Goal: Transaction & Acquisition: Book appointment/travel/reservation

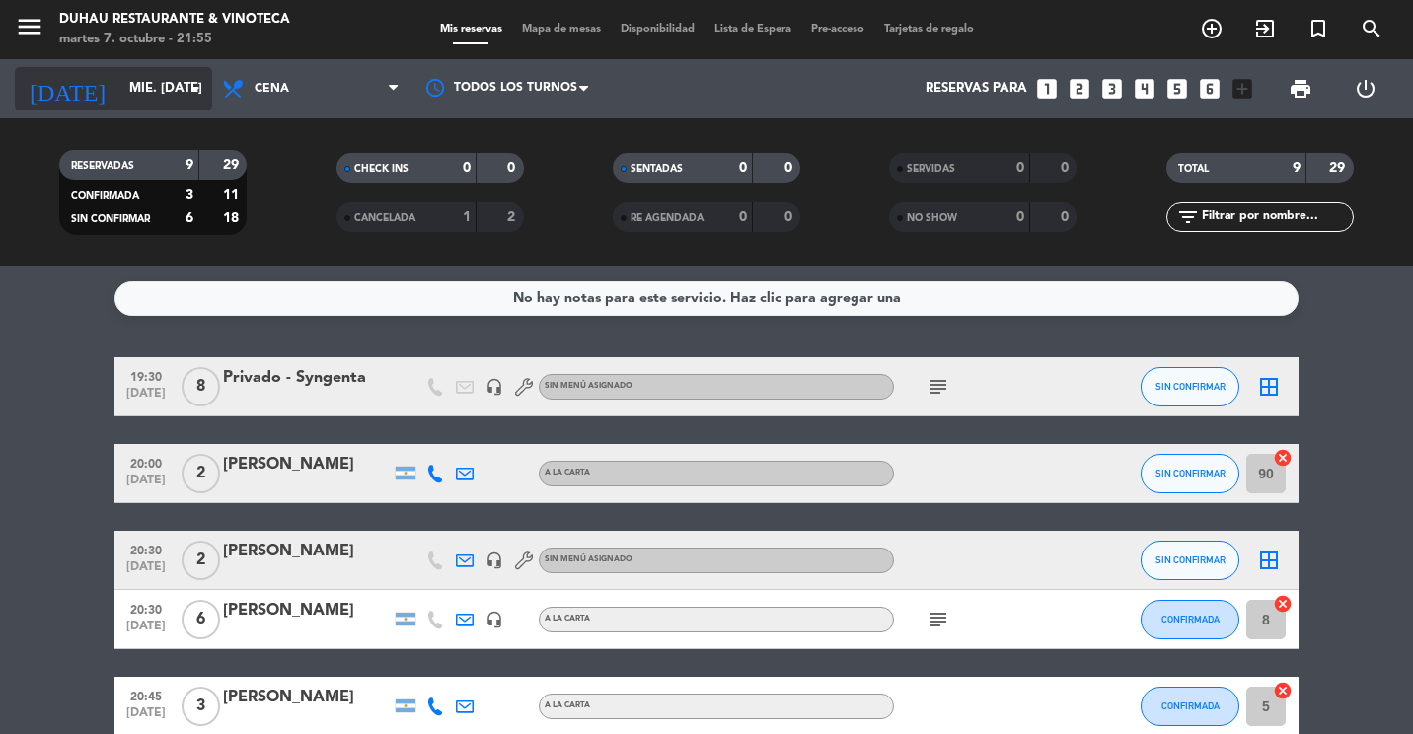
click at [124, 90] on input "mié. [DATE]" at bounding box center [205, 89] width 173 height 36
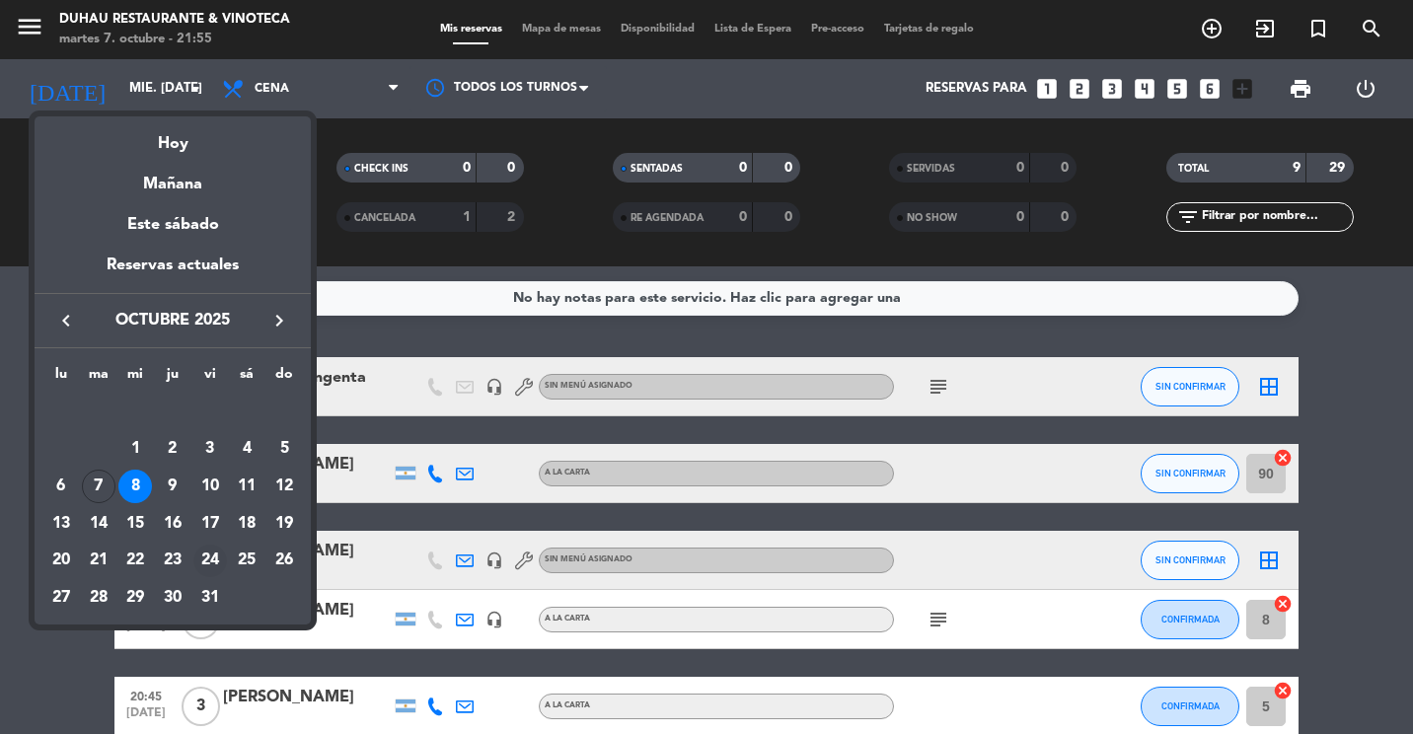
click at [215, 551] on div "24" at bounding box center [210, 562] width 34 height 34
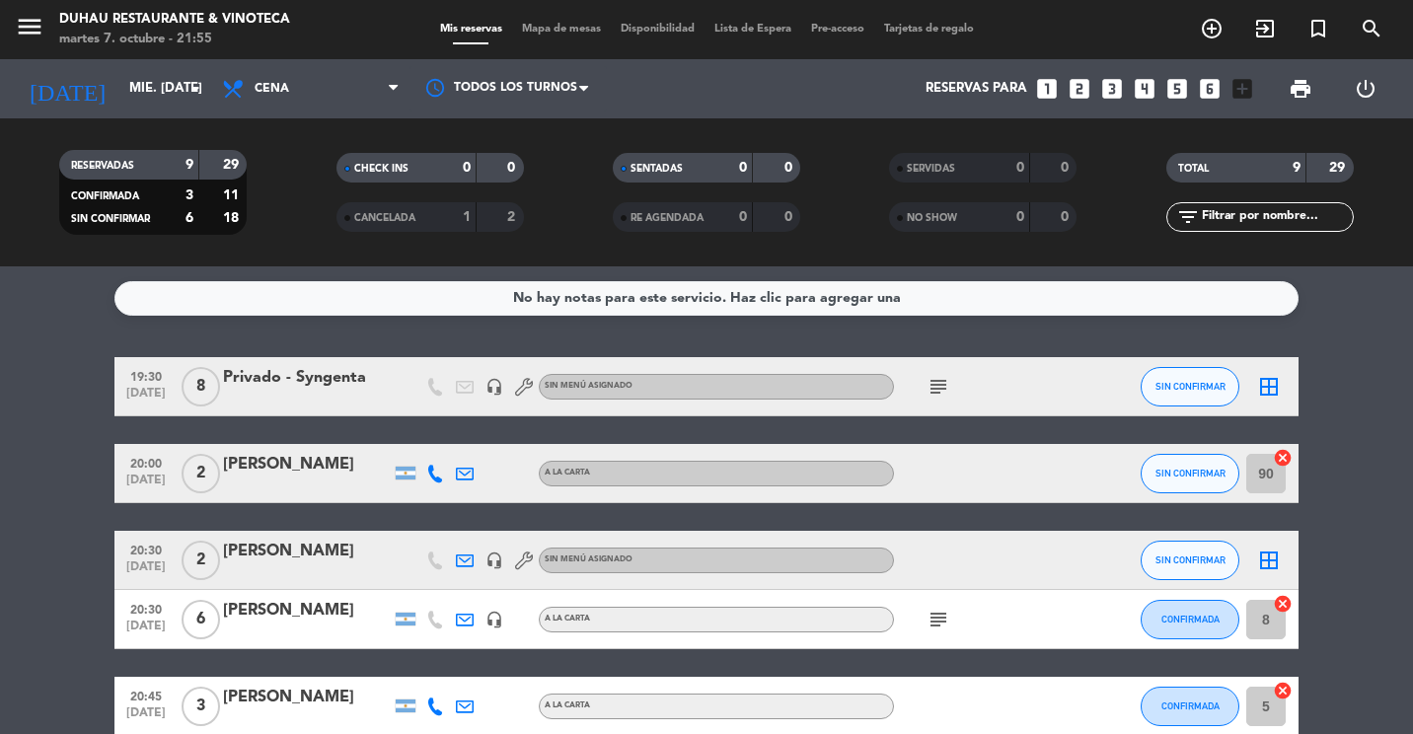
type input "vie. [DATE]"
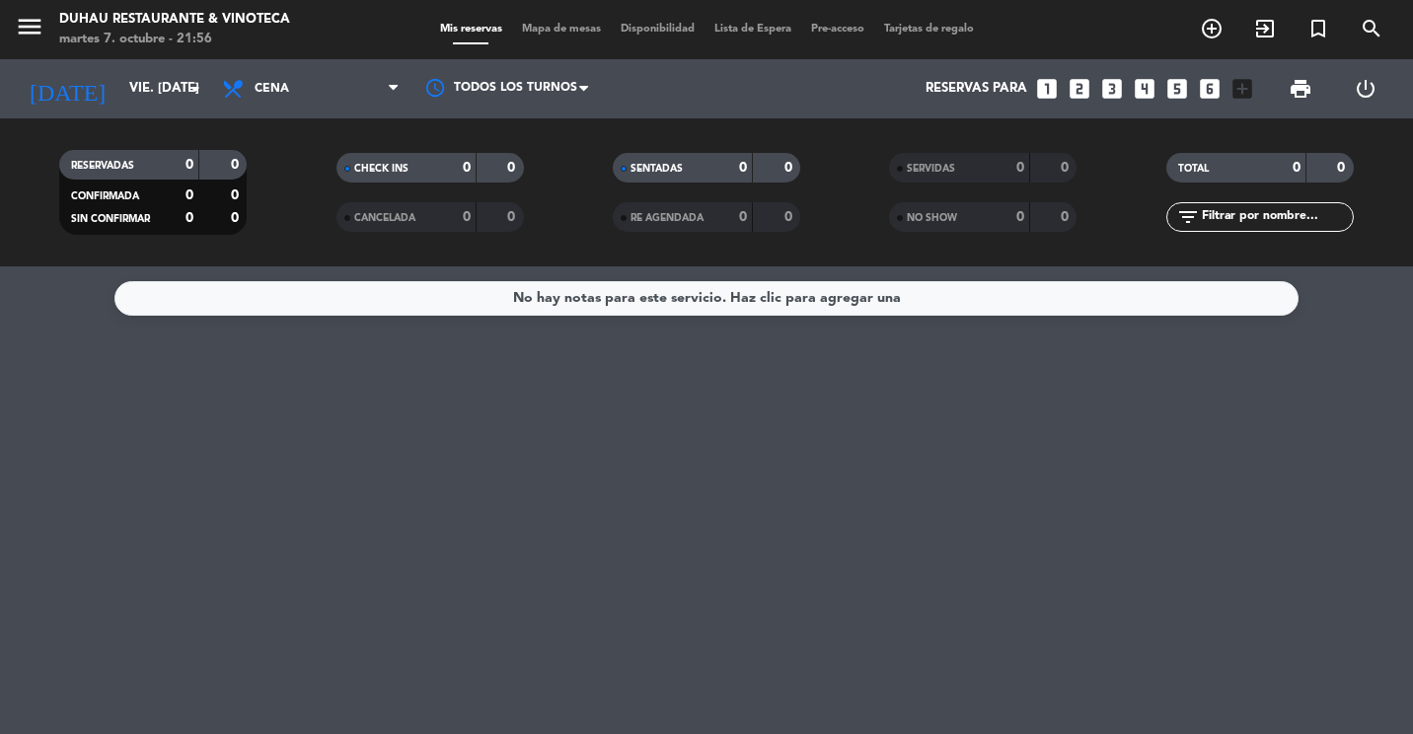
click at [1074, 86] on icon "looks_two" at bounding box center [1079, 89] width 26 height 26
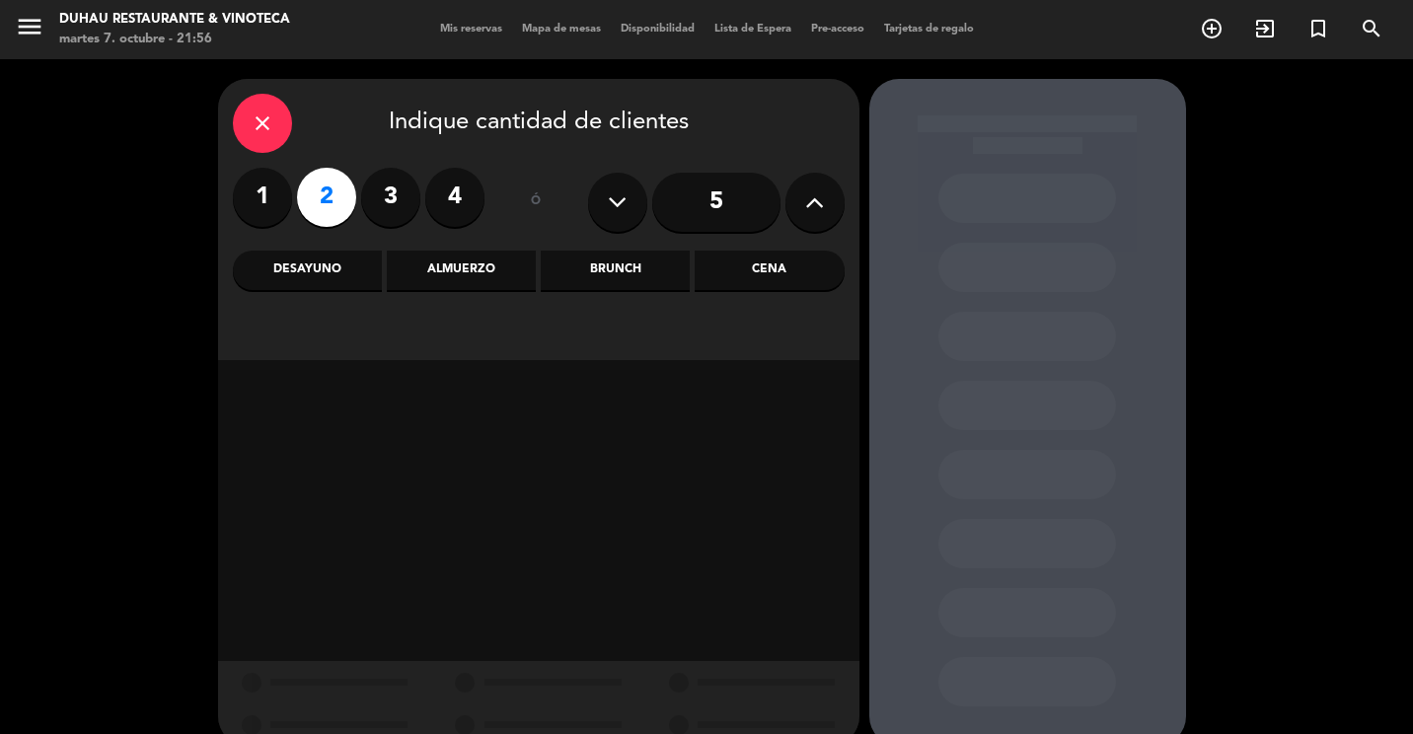
click at [796, 286] on div "Cena" at bounding box center [768, 270] width 149 height 39
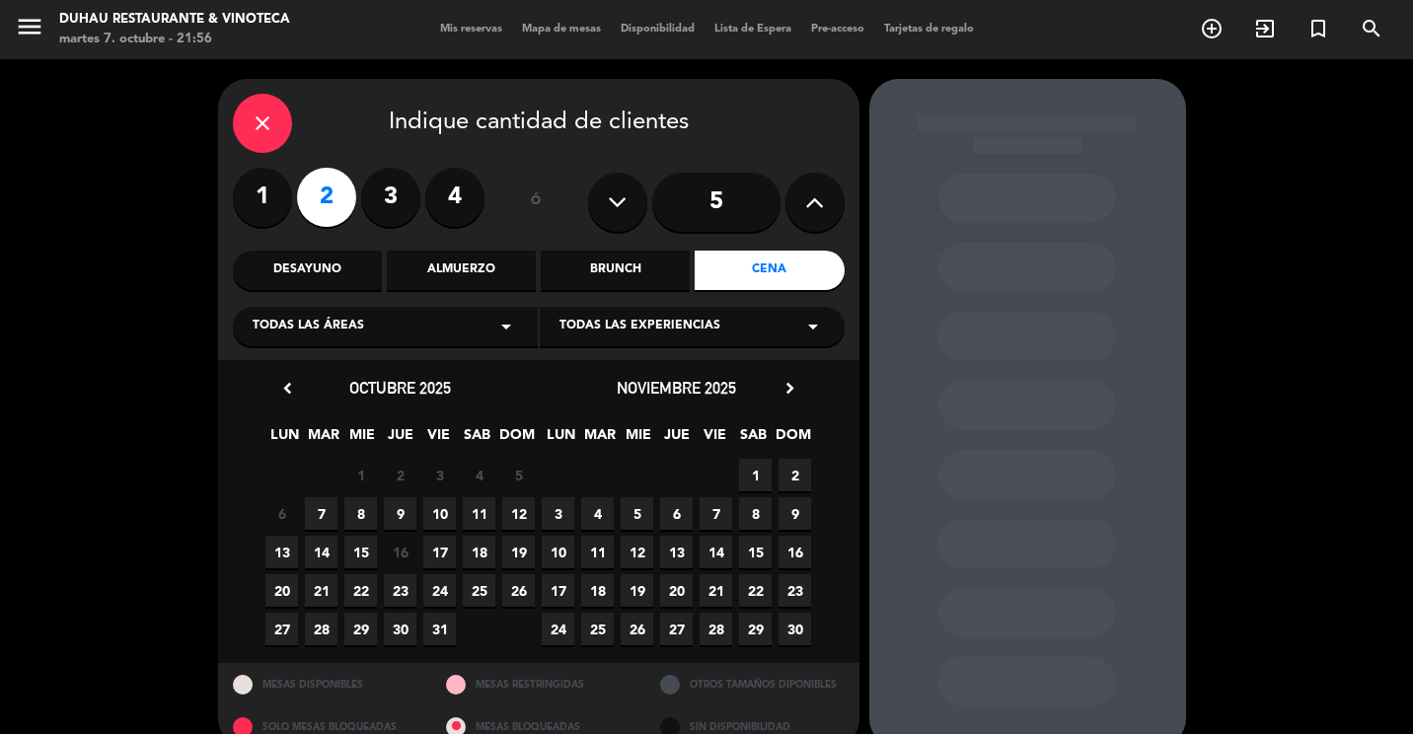
click at [436, 587] on span "24" at bounding box center [439, 590] width 33 height 33
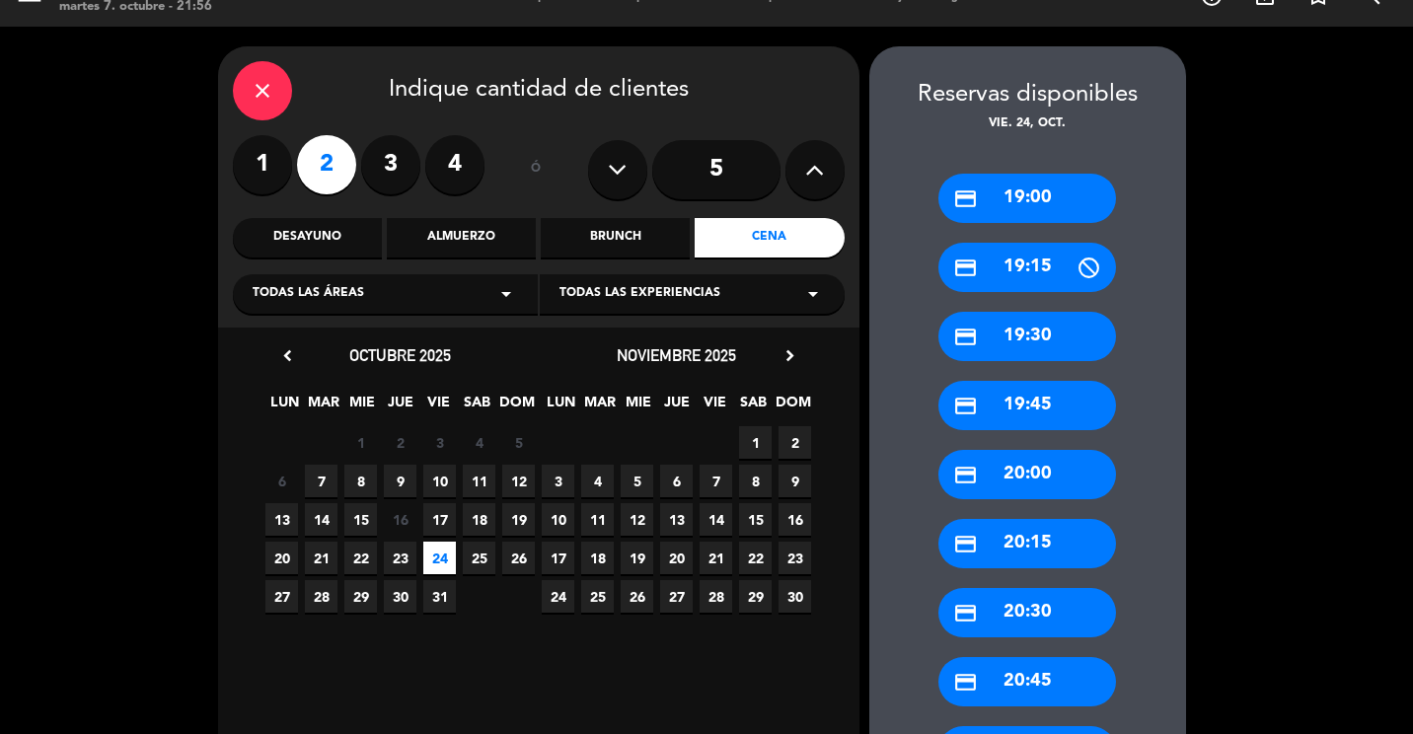
scroll to position [131, 0]
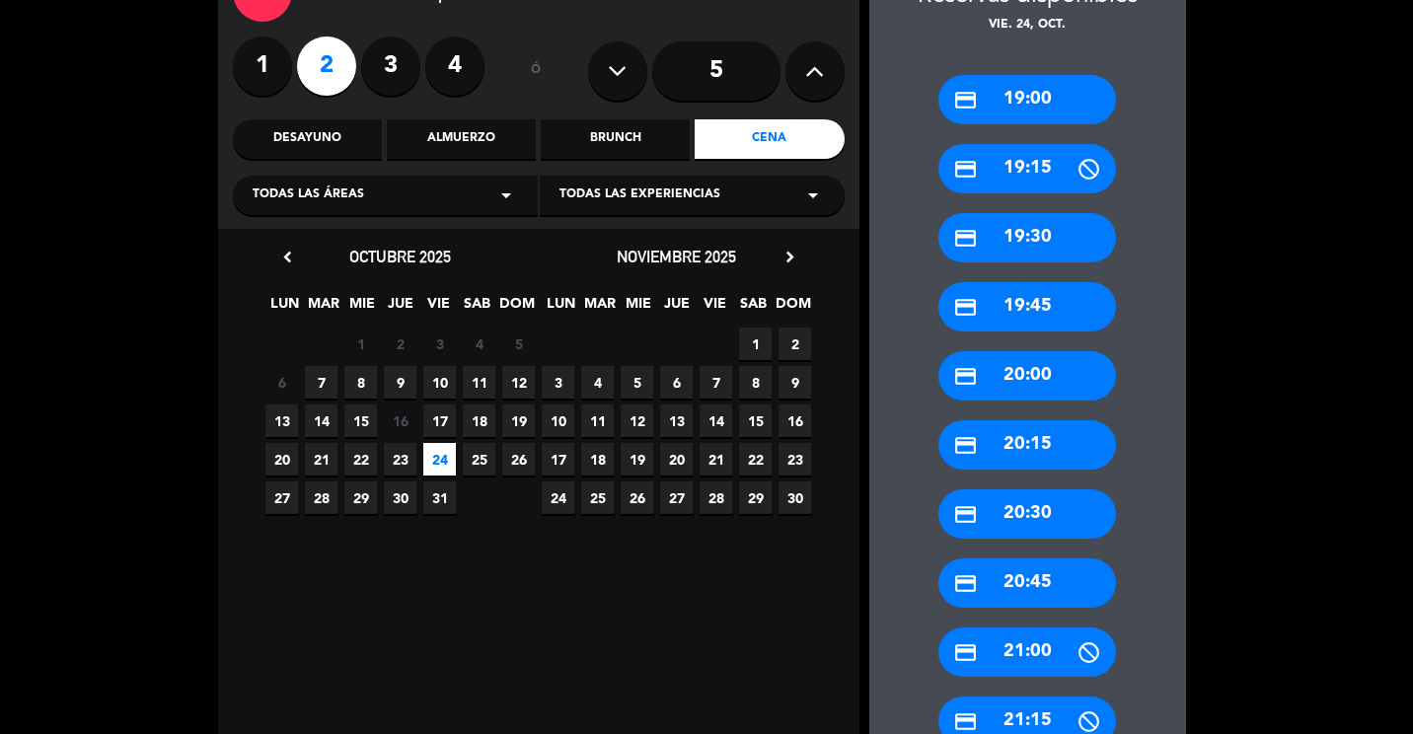
click at [1007, 642] on div "credit_card 21:00" at bounding box center [1027, 651] width 178 height 49
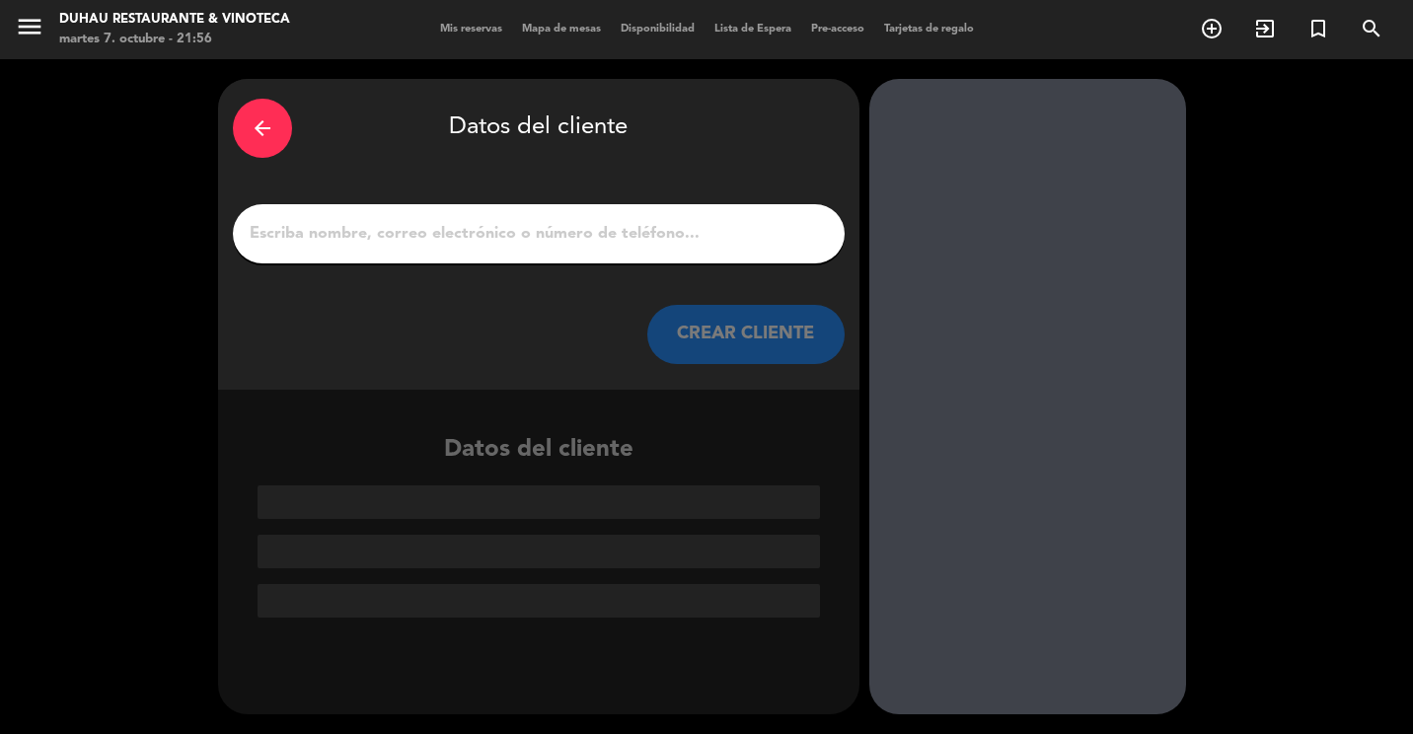
scroll to position [0, 0]
click at [553, 223] on input "1" at bounding box center [539, 234] width 582 height 28
paste input "[PERSON_NAME]"
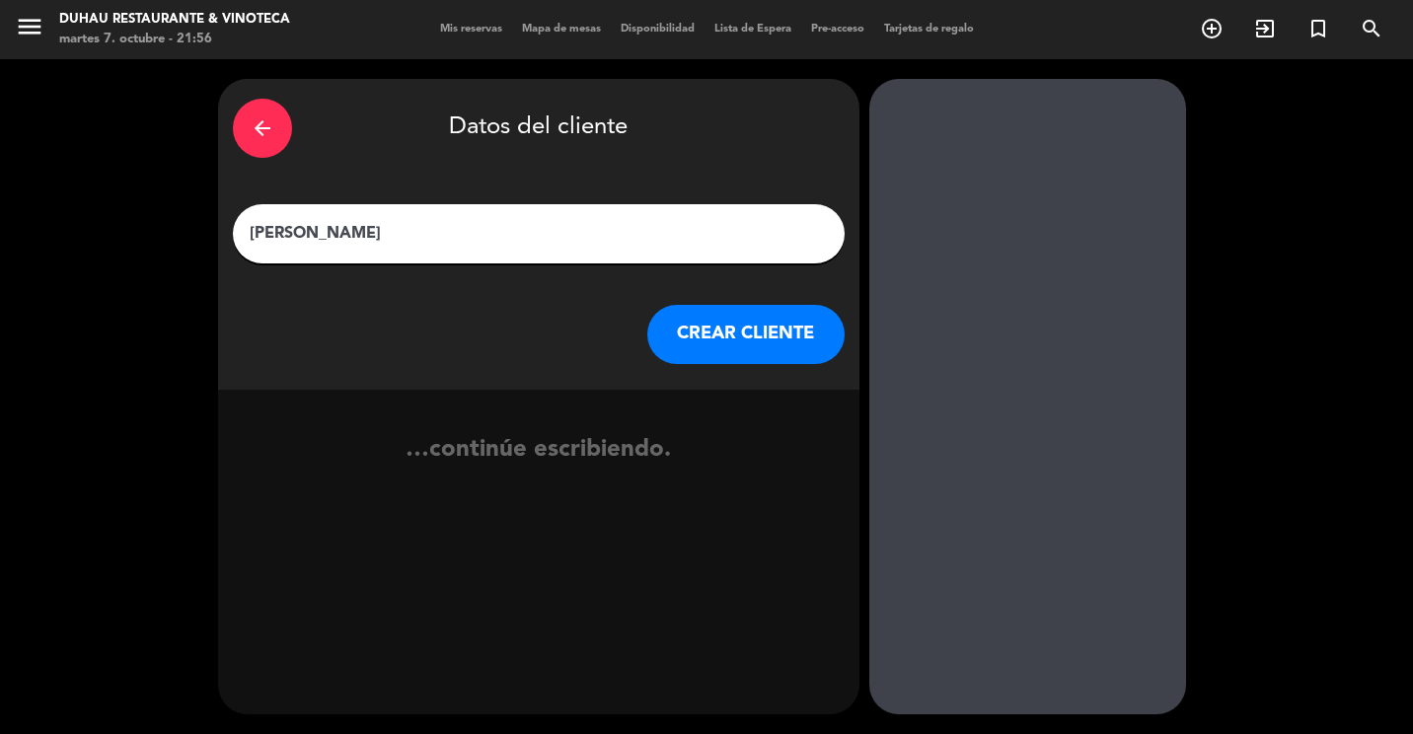
paste input "[PERSON_NAME]"
type input "[PERSON_NAME] [PERSON_NAME]"
click at [723, 347] on button "CREAR CLIENTE" at bounding box center [745, 334] width 197 height 59
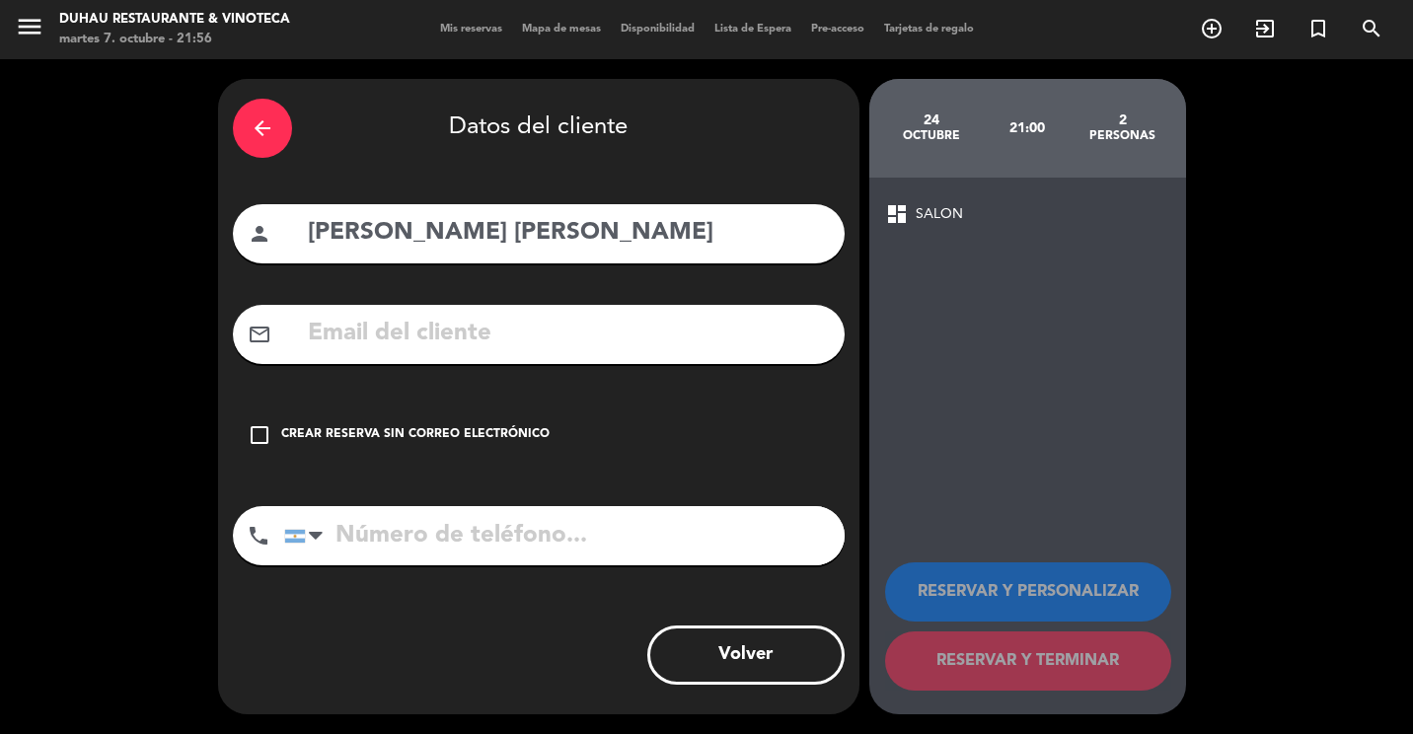
click at [476, 353] on input "text" at bounding box center [568, 334] width 524 height 40
paste input "[EMAIL_ADDRESS][DOMAIN_NAME]"
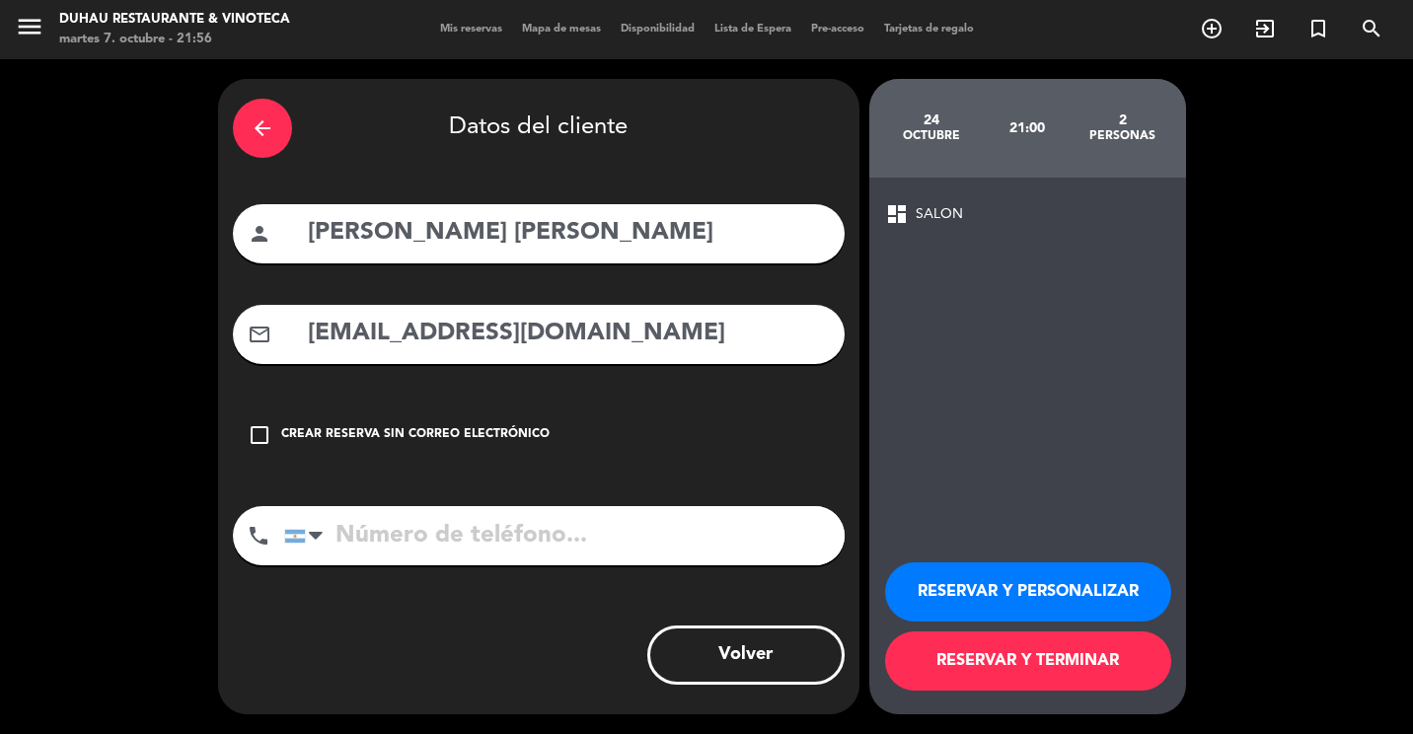
type input "[EMAIL_ADDRESS][DOMAIN_NAME]"
click at [522, 516] on input "tel" at bounding box center [564, 535] width 560 height 59
paste input "11 5320 5834"
type input "11 5320 5834"
click at [1041, 661] on button "RESERVAR Y TERMINAR" at bounding box center [1028, 660] width 286 height 59
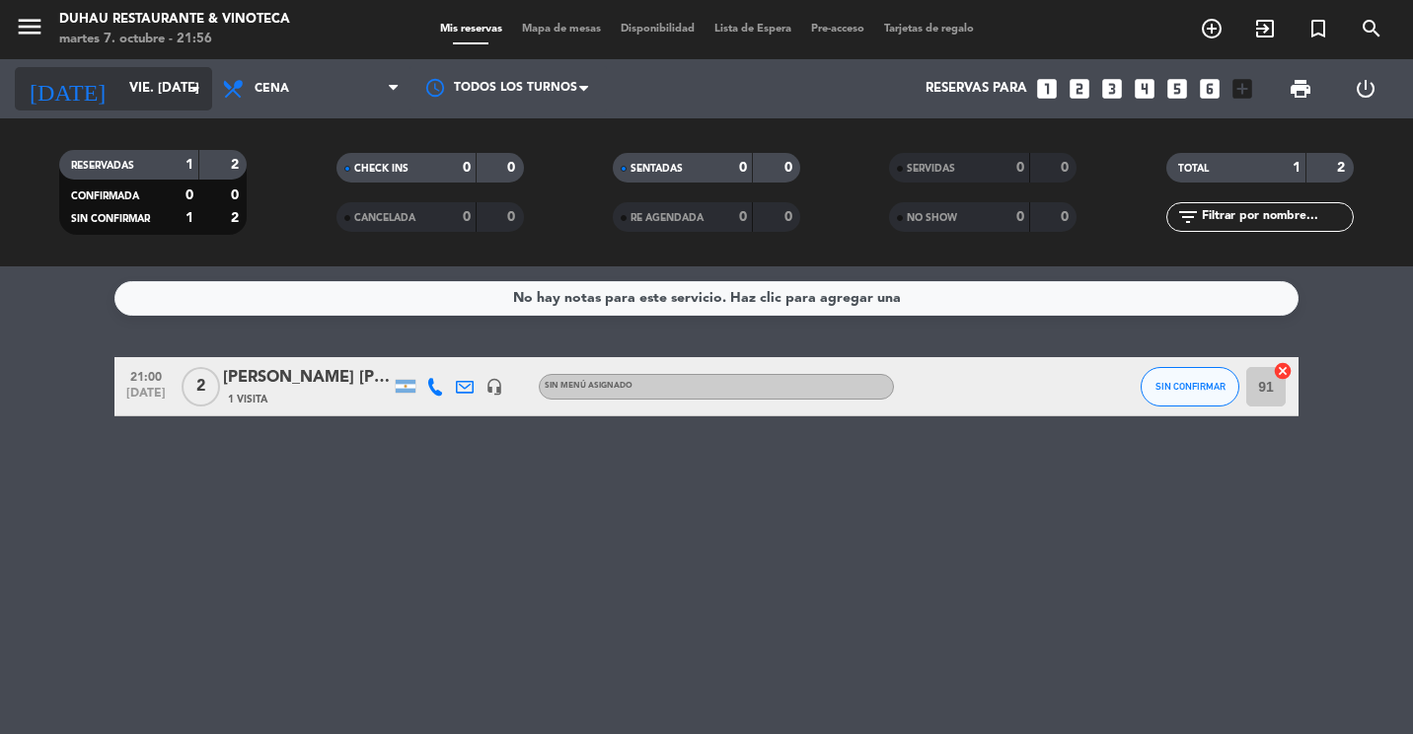
click at [182, 90] on input "vie. [DATE]" at bounding box center [205, 89] width 173 height 36
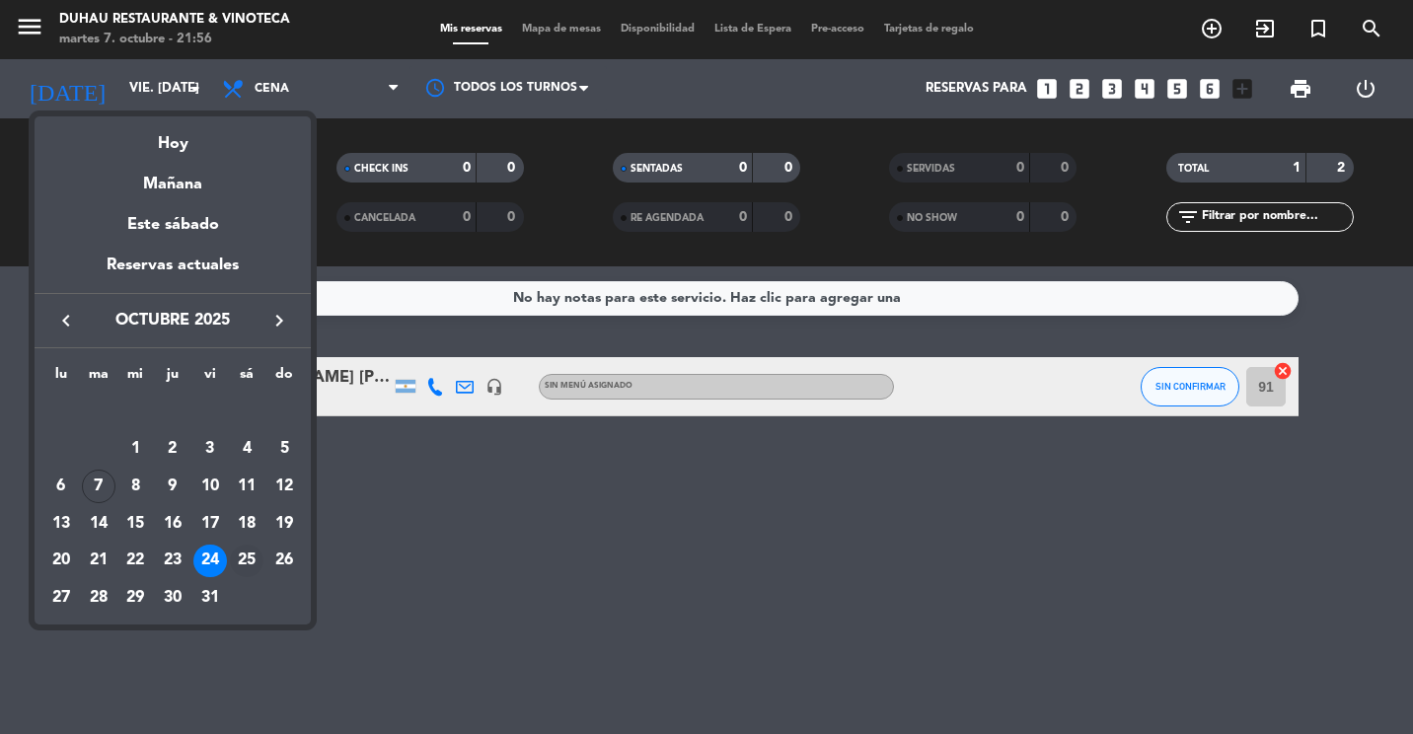
click at [242, 569] on div "25" at bounding box center [247, 562] width 34 height 34
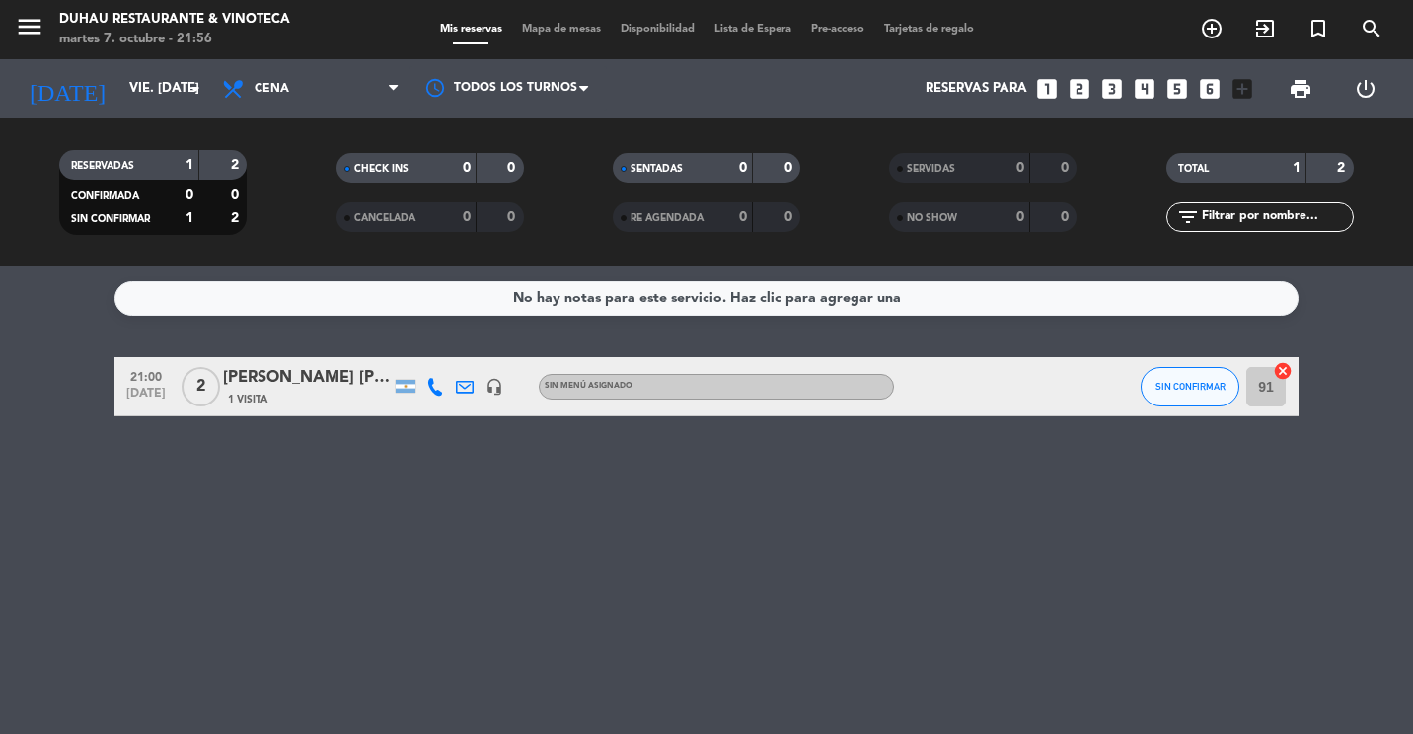
type input "sáb. [DATE]"
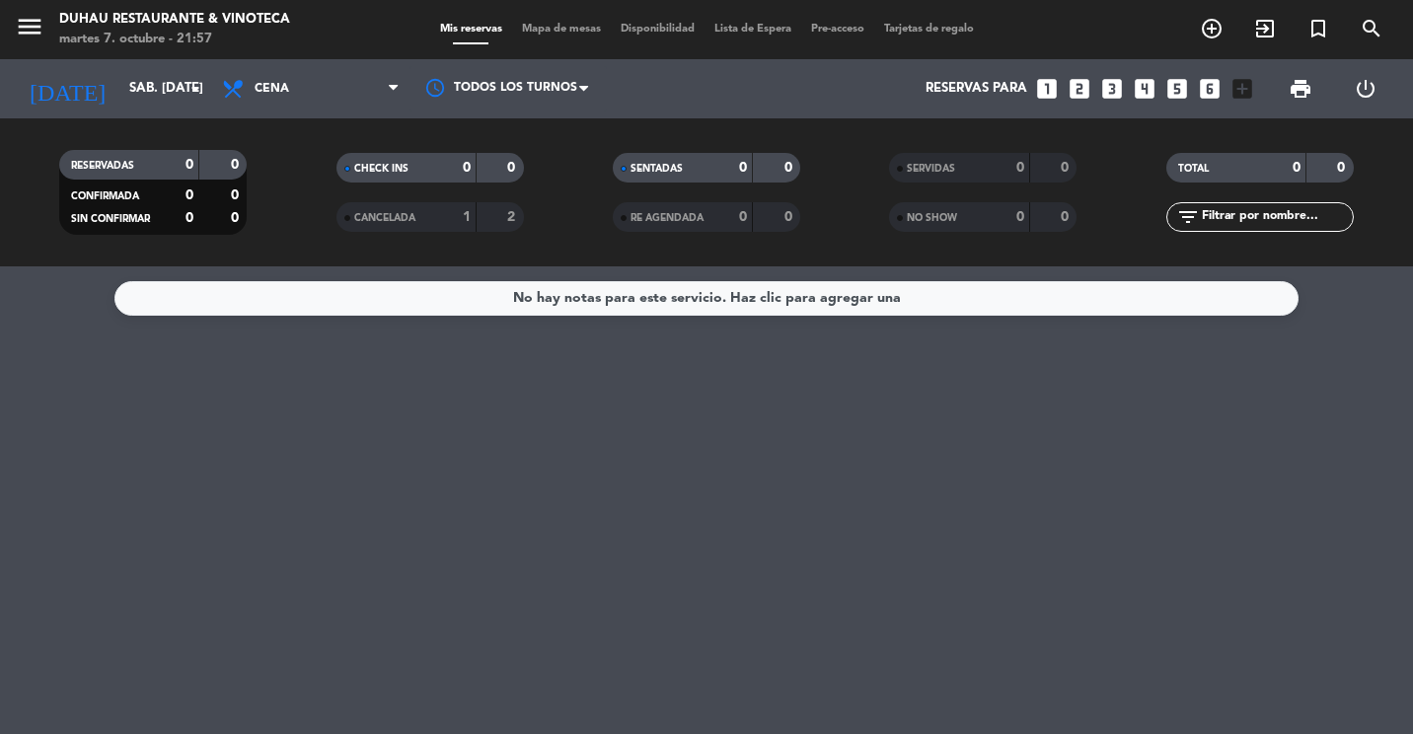
click at [1082, 84] on icon "looks_two" at bounding box center [1079, 89] width 26 height 26
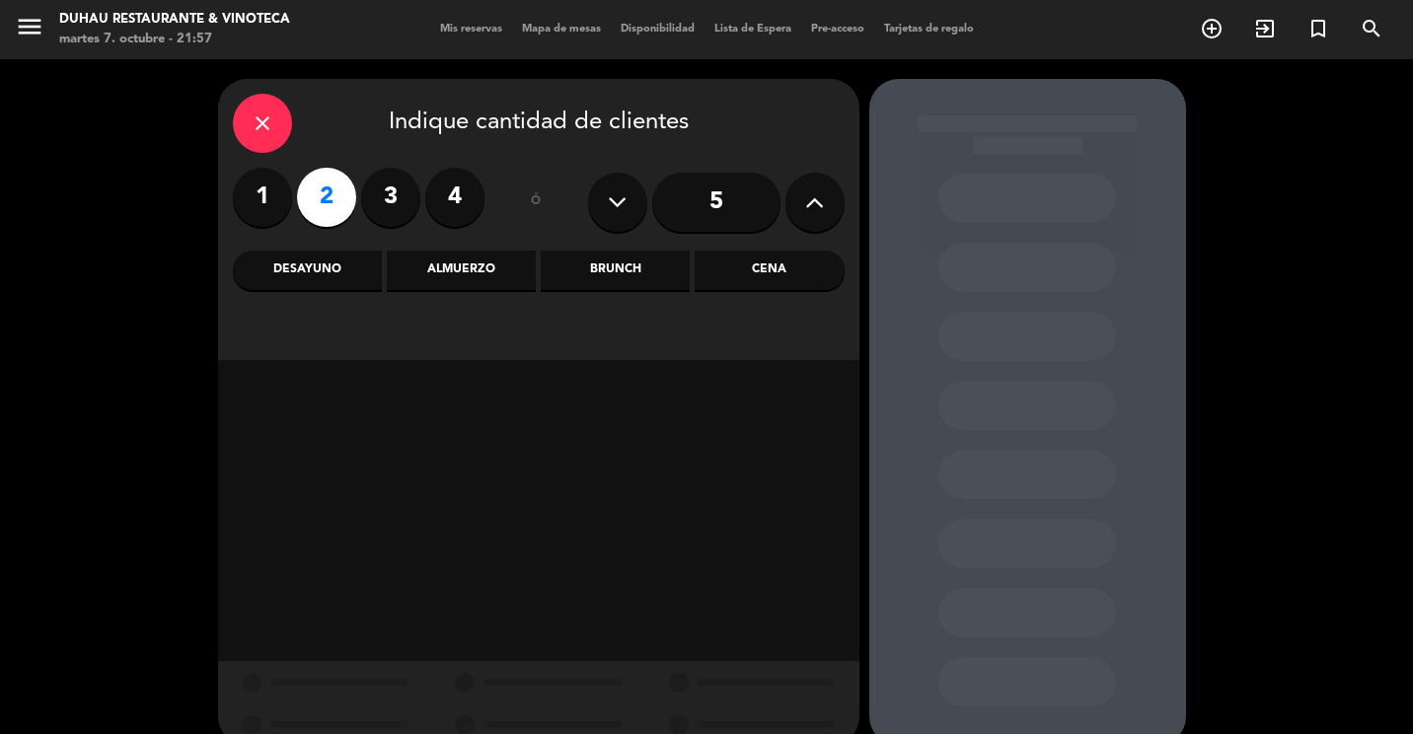
click at [754, 278] on div "Cena" at bounding box center [768, 270] width 149 height 39
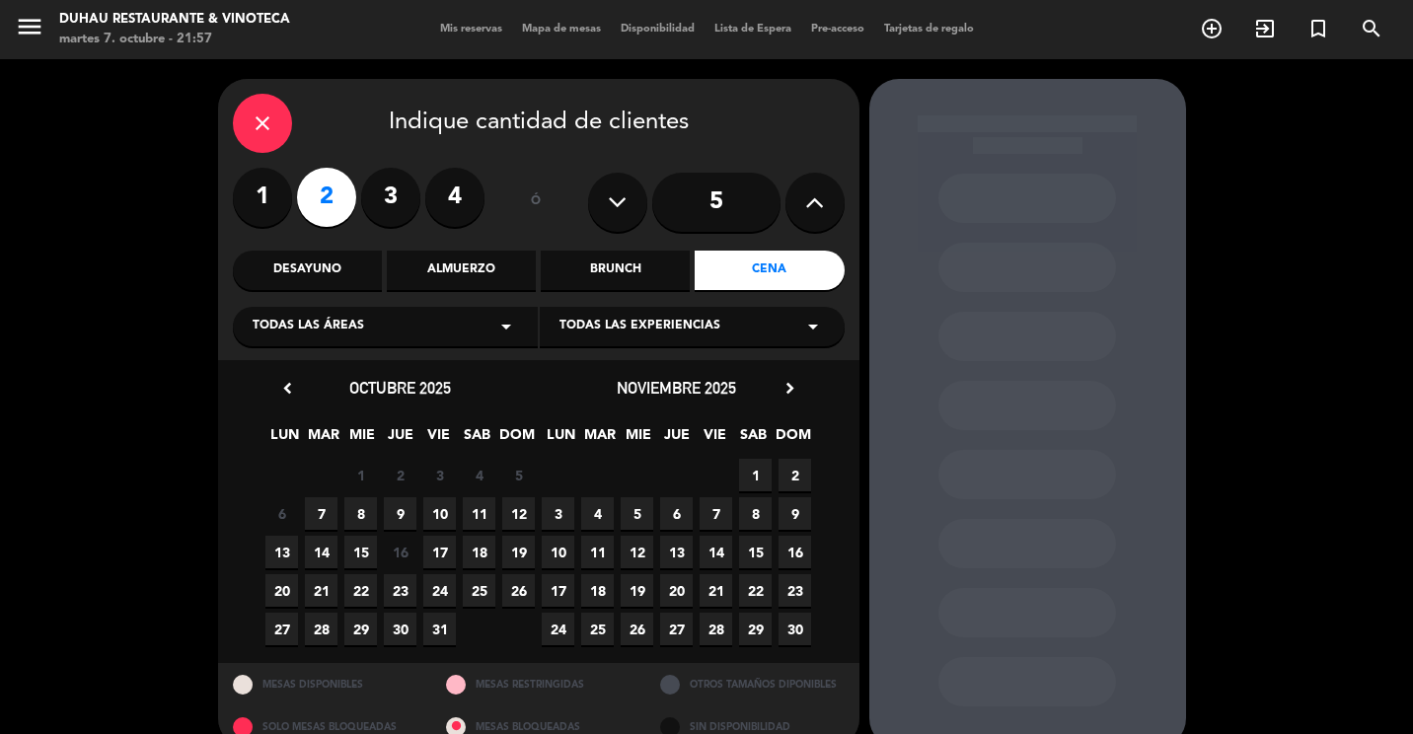
click at [494, 587] on span "25" at bounding box center [479, 590] width 33 height 33
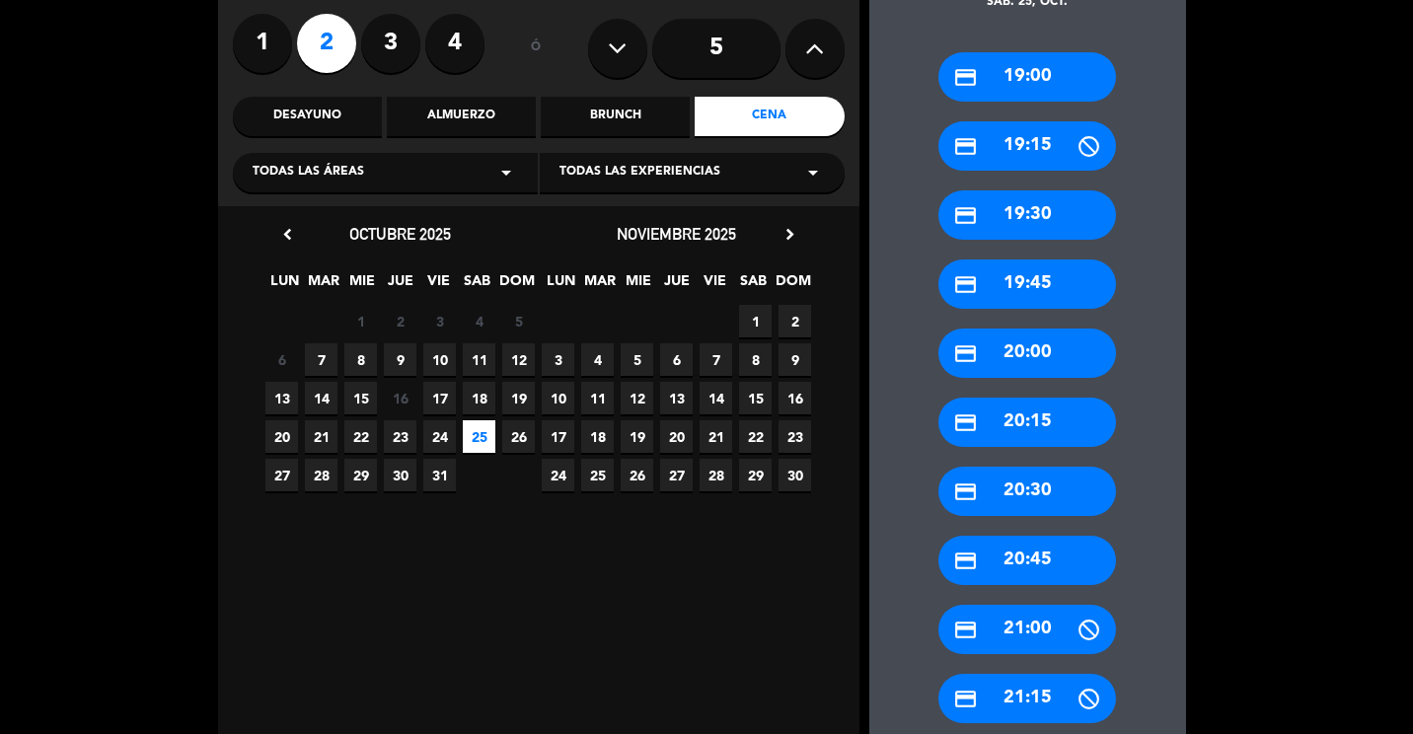
scroll to position [230, 0]
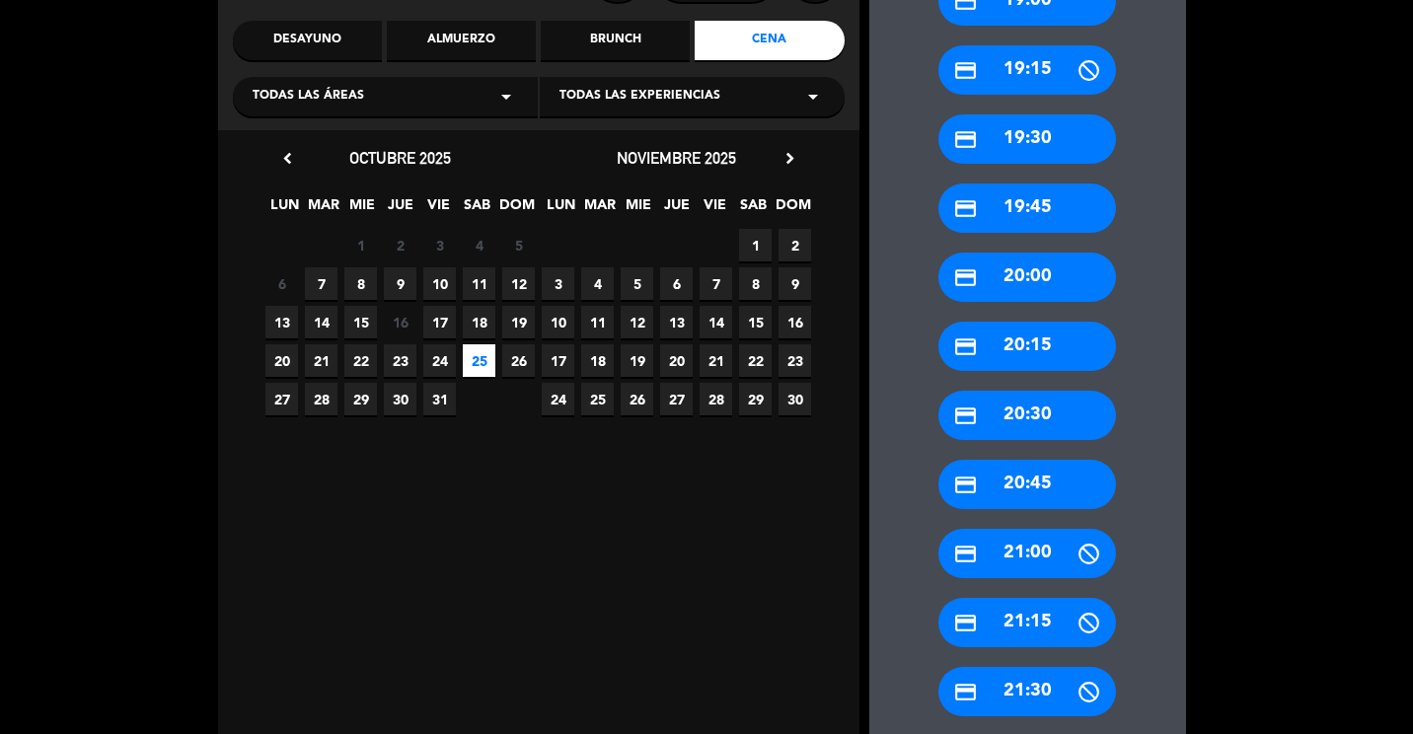
click at [1019, 548] on div "credit_card 21:00" at bounding box center [1027, 553] width 178 height 49
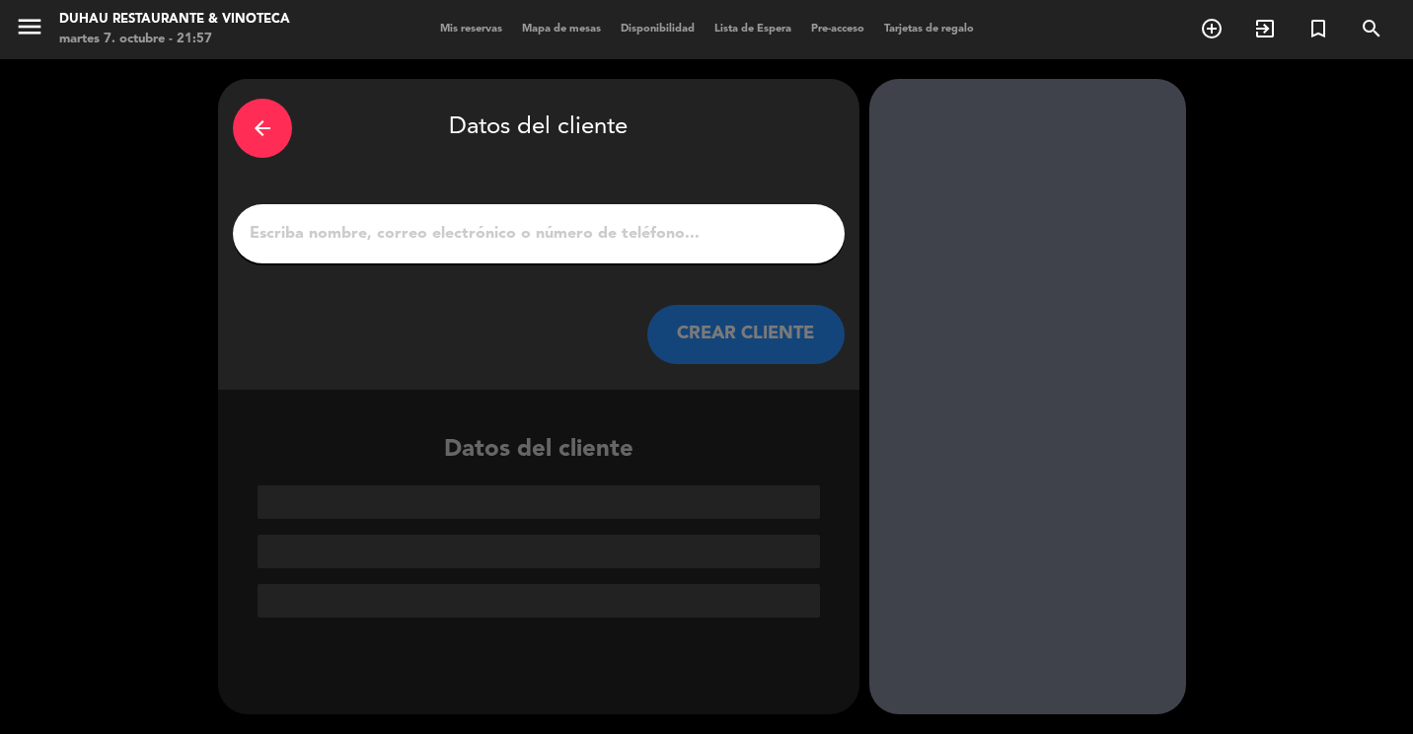
click at [446, 251] on div at bounding box center [539, 233] width 612 height 59
click at [387, 222] on input "1" at bounding box center [539, 234] width 582 height 28
paste input "[PERSON_NAME]"
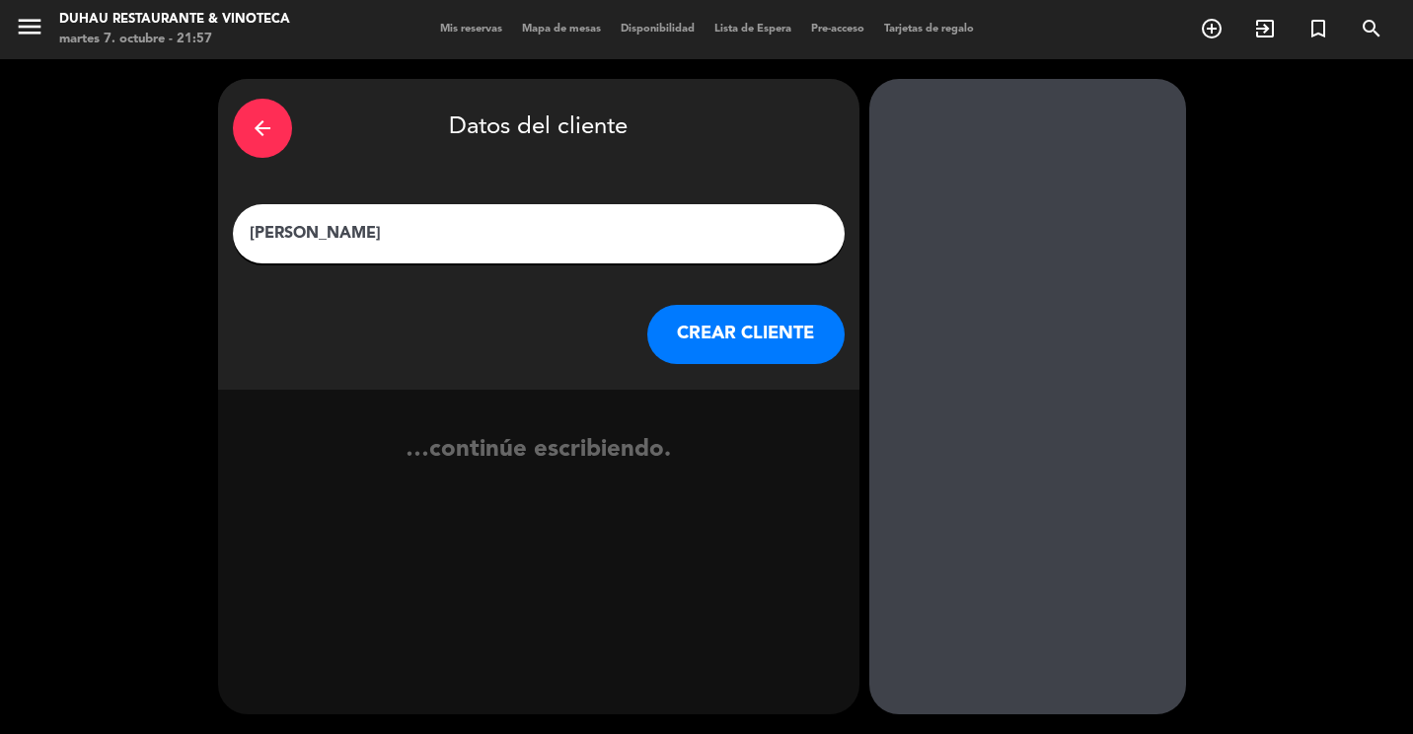
paste input "CHILDRESS"
type input "[PERSON_NAME] CHILDRESS"
click at [719, 319] on button "CREAR CLIENTE" at bounding box center [745, 334] width 197 height 59
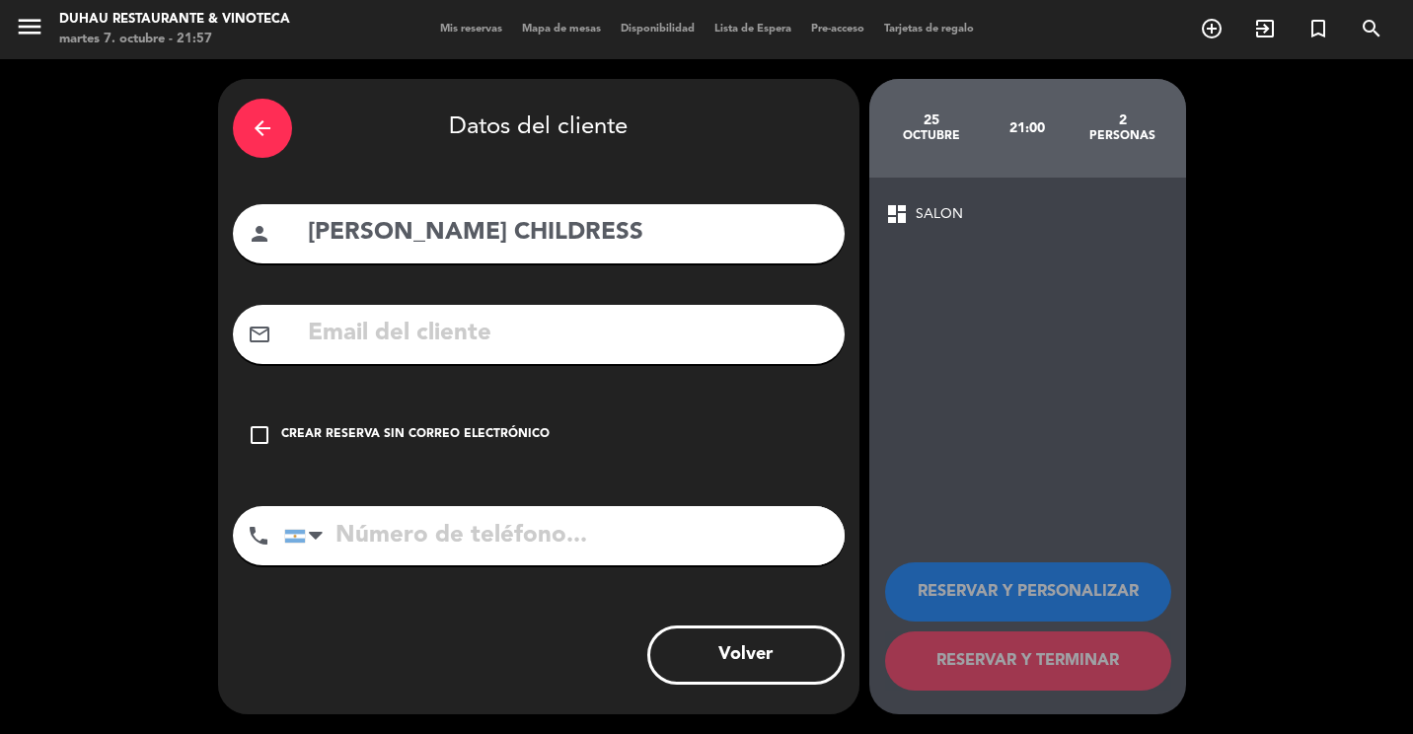
drag, startPoint x: 512, startPoint y: 290, endPoint x: 491, endPoint y: 338, distance: 52.6
click at [506, 293] on div "arrow_back Datos del cliente person [PERSON_NAME] CHILDRESS mail_outline check_…" at bounding box center [538, 396] width 641 height 635
drag, startPoint x: 491, startPoint y: 338, endPoint x: 290, endPoint y: 20, distance: 376.9
click at [490, 333] on input "text" at bounding box center [568, 334] width 524 height 40
paste input "[EMAIL_ADDRESS][DOMAIN_NAME]"
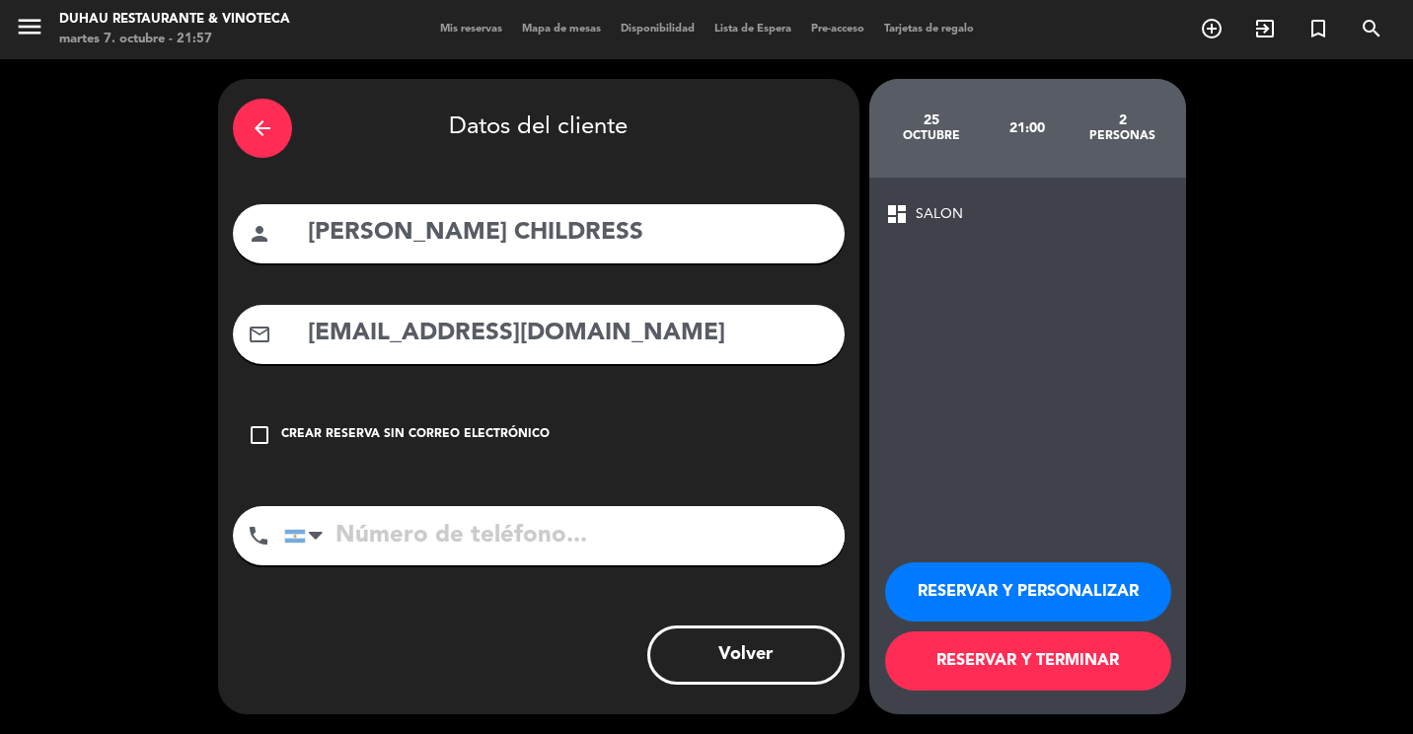
type input "[EMAIL_ADDRESS][DOMAIN_NAME]"
click at [607, 509] on input "tel" at bounding box center [564, 535] width 560 height 59
paste input "11 5320 5834"
type input "11 5320 5834"
click at [984, 661] on button "RESERVAR Y TERMINAR" at bounding box center [1028, 660] width 286 height 59
